Goal: Task Accomplishment & Management: Manage account settings

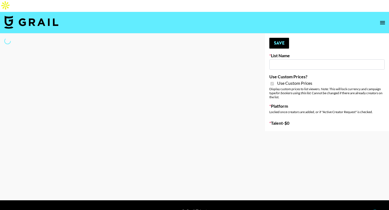
type input "Hily ([DATE])"
checkbox input "true"
select select "Brand"
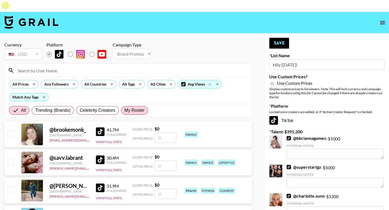
click at [137, 107] on span "My Roster" at bounding box center [134, 110] width 20 height 6
click at [124, 110] on input "My Roster" at bounding box center [124, 110] width 0 height 0
radio input "true"
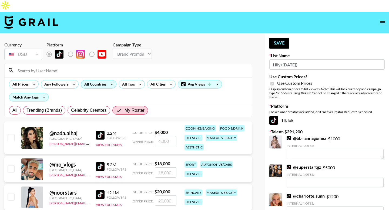
click at [97, 80] on div "All Countries" at bounding box center [94, 84] width 26 height 8
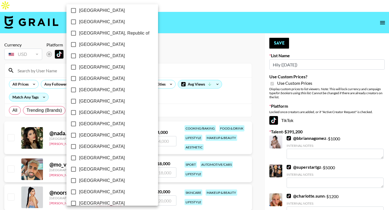
scroll to position [420, 0]
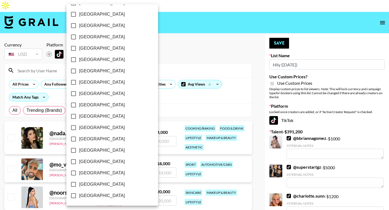
click at [95, 172] on span "[GEOGRAPHIC_DATA]" at bounding box center [102, 173] width 46 height 6
click at [79, 172] on input "[GEOGRAPHIC_DATA]" at bounding box center [73, 172] width 11 height 11
checkbox input "true"
click at [84, 184] on span "[GEOGRAPHIC_DATA]" at bounding box center [102, 184] width 46 height 6
click at [79, 184] on input "[GEOGRAPHIC_DATA]" at bounding box center [73, 184] width 11 height 11
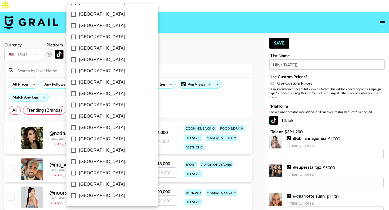
click at [72, 183] on input "[GEOGRAPHIC_DATA]" at bounding box center [73, 184] width 11 height 11
checkbox input "false"
click at [74, 174] on input "[GEOGRAPHIC_DATA]" at bounding box center [73, 172] width 11 height 11
checkbox input "false"
click at [74, 185] on input "[GEOGRAPHIC_DATA]" at bounding box center [73, 184] width 11 height 11
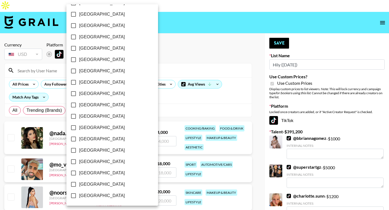
checkbox input "true"
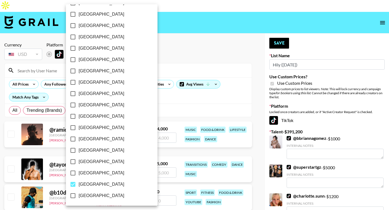
click at [166, 110] on div at bounding box center [194, 105] width 389 height 210
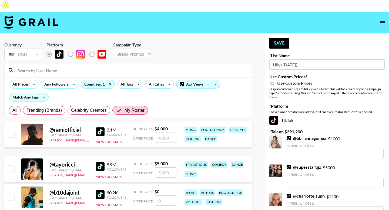
click at [159, 125] on div "[GEOGRAPHIC_DATA] [GEOGRAPHIC_DATA] [GEOGRAPHIC_DATA] [GEOGRAPHIC_DATA] [GEOGRA…" at bounding box center [194, 105] width 389 height 210
click at [160, 133] on input "number" at bounding box center [166, 138] width 22 height 10
type input "3000"
checkbox input "true"
type input "3000"
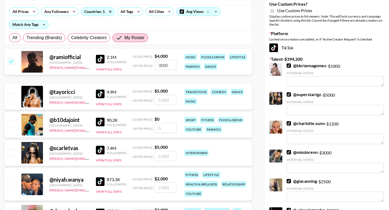
scroll to position [75, 0]
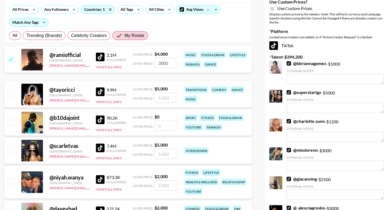
click at [164, 93] on input "number" at bounding box center [166, 98] width 22 height 10
type input "3000"
checkbox input "true"
click at [164, 93] on input "3000" at bounding box center [166, 98] width 22 height 10
type input "3000"
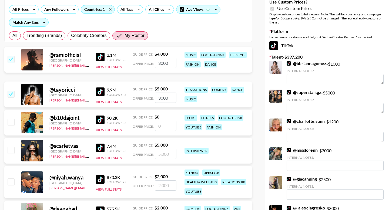
click at [164, 149] on input "number" at bounding box center [166, 154] width 22 height 10
type input "30"
checkbox input "true"
type input "3000"
click at [163, 180] on input "number" at bounding box center [166, 185] width 22 height 10
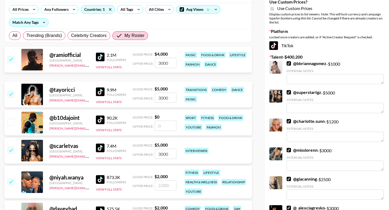
type input "2"
checkbox input "true"
type input "2000"
click at [10, 210] on input "checkbox" at bounding box center [11, 213] width 6 height 6
checkbox input "true"
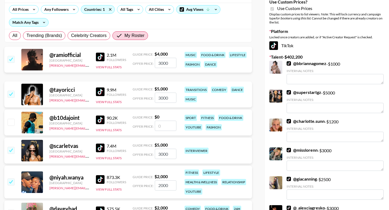
type input "2000"
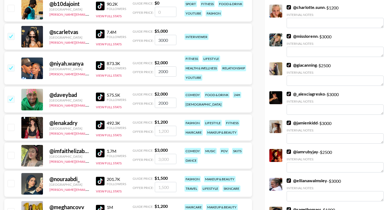
scroll to position [211, 0]
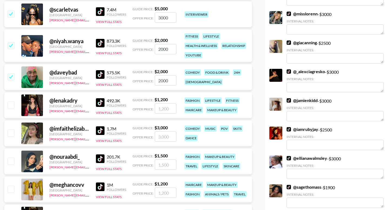
click at [12, 130] on input "checkbox" at bounding box center [11, 133] width 6 height 6
checkbox input "true"
type input "3000"
click at [165, 160] on input "number" at bounding box center [166, 165] width 22 height 10
type input "3000"
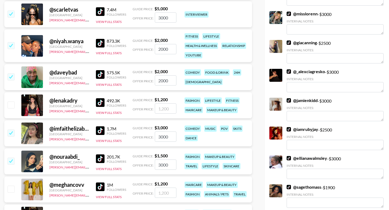
checkbox input "true"
type input "3"
type input "2000"
click at [163, 107] on div "@ lenakadry [GEOGRAPHIC_DATA] [PERSON_NAME][EMAIL_ADDRESS][DOMAIN_NAME] 492.3K …" at bounding box center [128, 106] width 248 height 28
checkbox input "true"
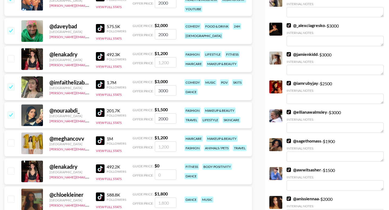
click at [164, 141] on input "number" at bounding box center [166, 146] width 22 height 10
type input "200"
checkbox input "true"
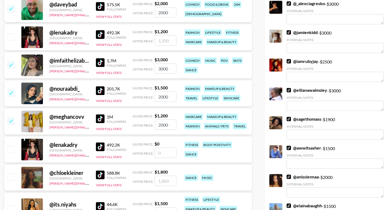
scroll to position [0, 0]
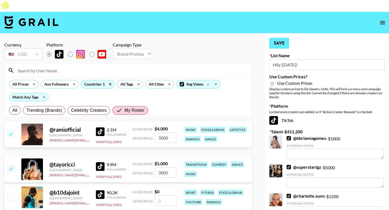
type input "2000"
click at [280, 38] on button "Save" at bounding box center [279, 43] width 20 height 11
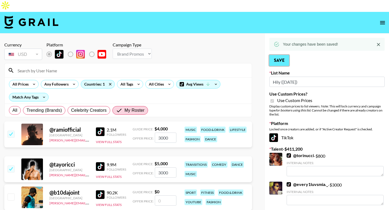
scroll to position [447, 0]
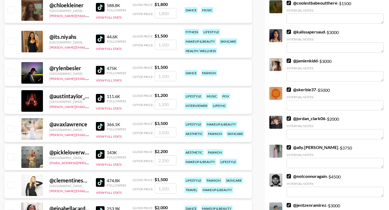
click at [11, 153] on input "checkbox" at bounding box center [11, 156] width 6 height 6
checkbox input "true"
type input "2200"
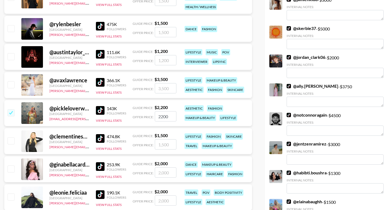
scroll to position [511, 0]
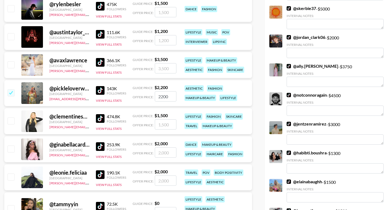
click at [10, 146] on input "checkbox" at bounding box center [11, 149] width 6 height 6
checkbox input "true"
type input "2000"
click at [161, 176] on input "number" at bounding box center [166, 181] width 22 height 10
type input "3000"
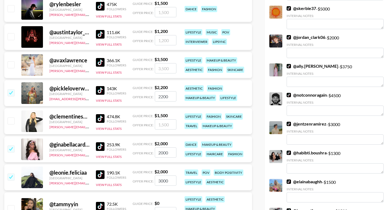
checkbox input "true"
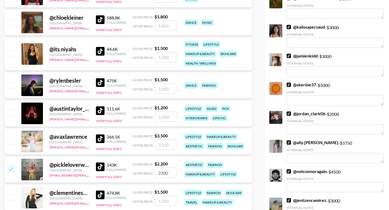
scroll to position [413, 0]
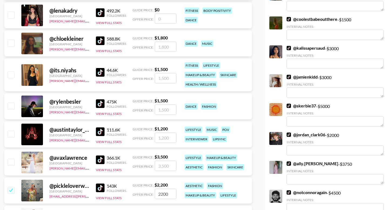
type input "3000"
click at [10, 131] on input "checkbox" at bounding box center [11, 134] width 6 height 6
checkbox input "true"
type input "1200"
click at [12, 103] on input "checkbox" at bounding box center [11, 106] width 6 height 6
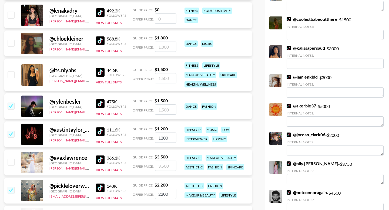
checkbox input "true"
type input "1500"
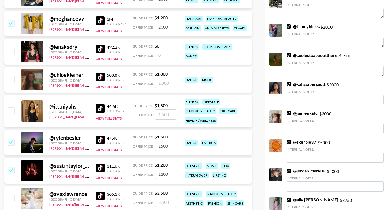
click at [161, 109] on input "number" at bounding box center [166, 114] width 22 height 10
type input "25000"
checkbox input "true"
type input "2500"
click at [10, 76] on input "checkbox" at bounding box center [11, 79] width 6 height 6
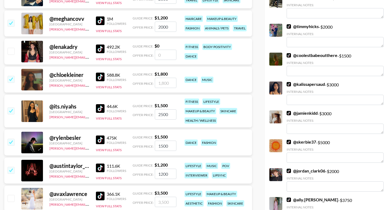
checkbox input "true"
type input "1800"
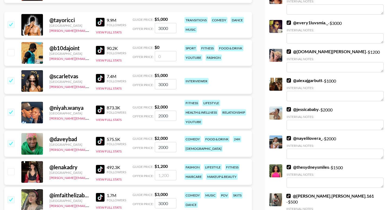
scroll to position [0, 0]
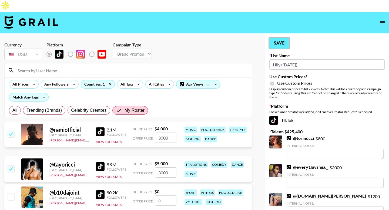
click at [279, 38] on button "Save" at bounding box center [279, 43] width 20 height 11
